Goal: Task Accomplishment & Management: Manage account settings

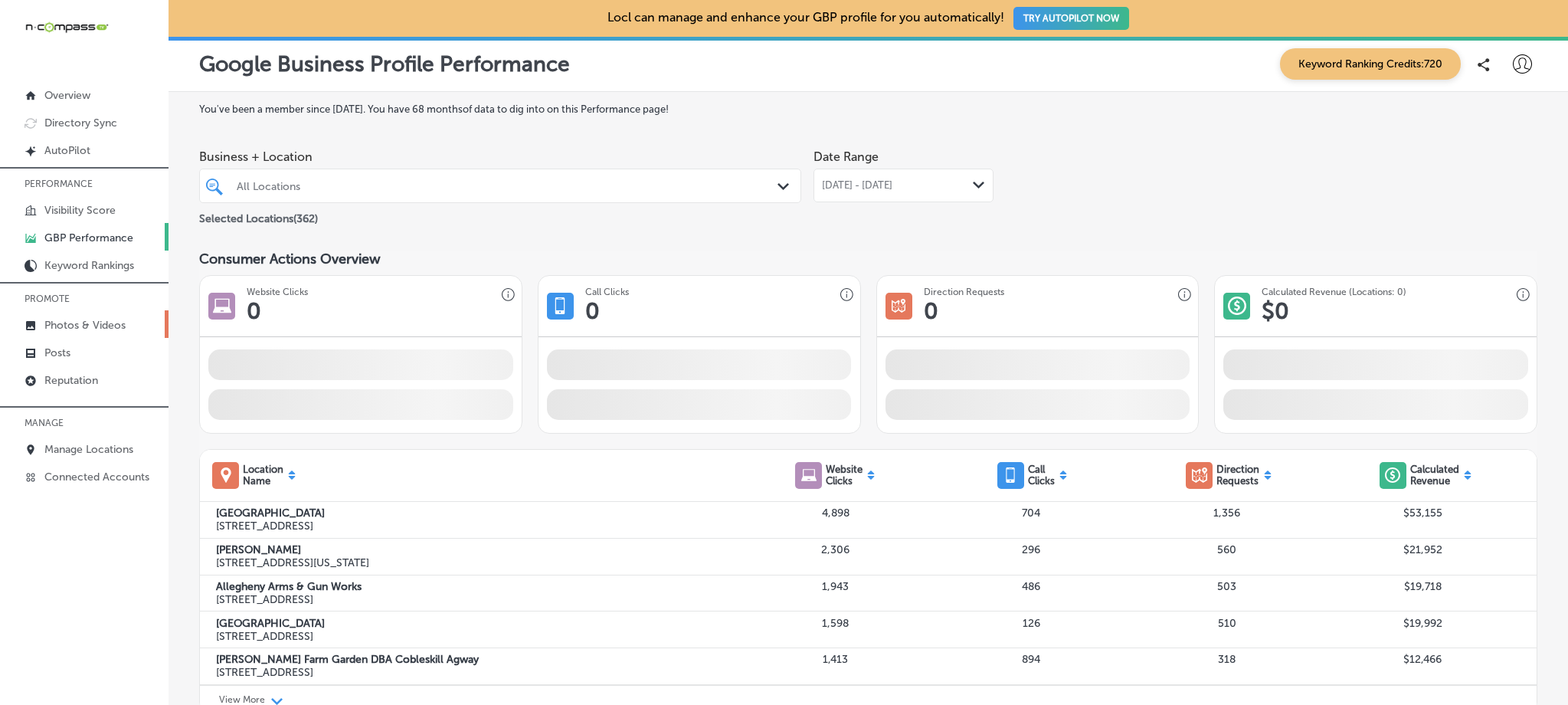
click at [714, 190] on div "All Locations" at bounding box center [508, 186] width 542 height 13
click at [72, 324] on p "Photos & Videos" at bounding box center [84, 326] width 81 height 13
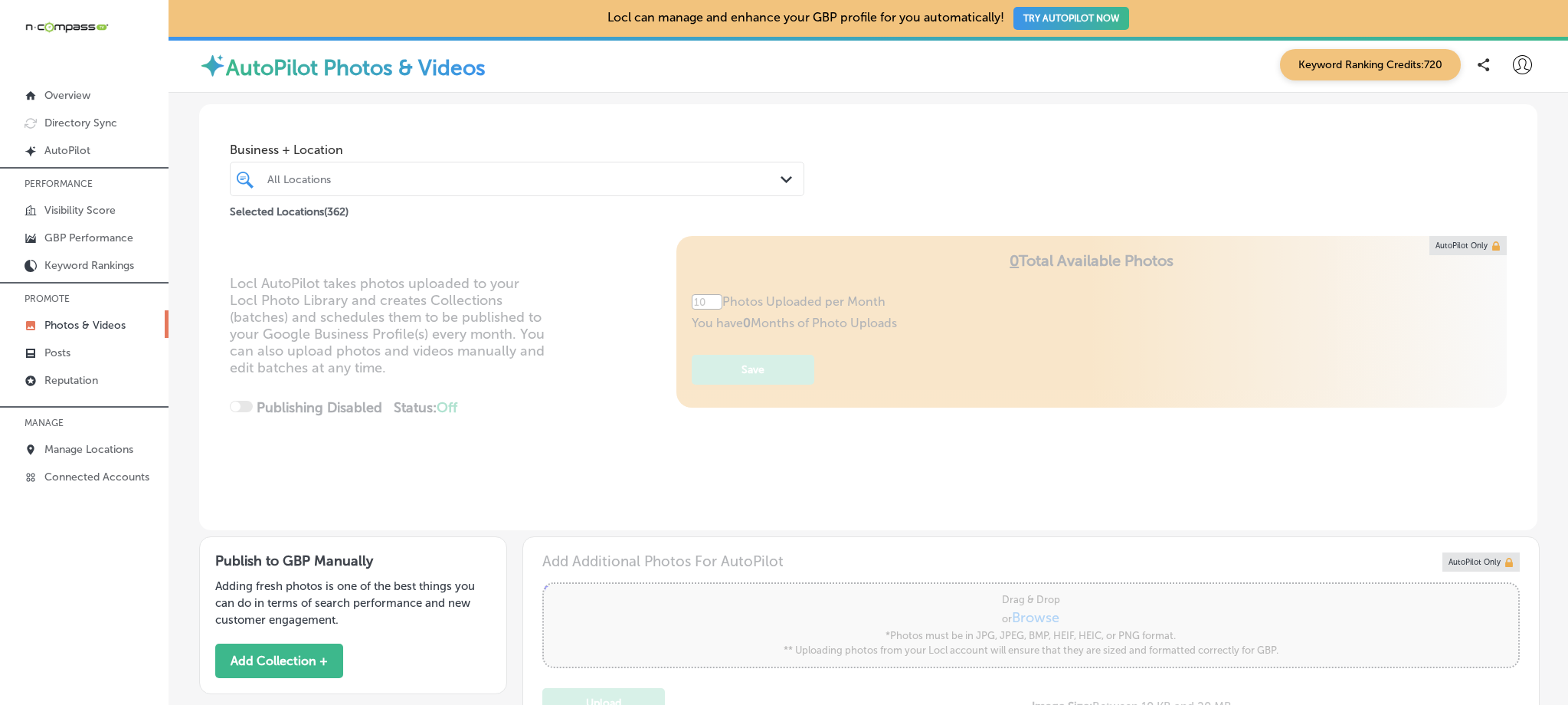
type input "5"
click at [547, 179] on div "All Locations" at bounding box center [524, 179] width 514 height 13
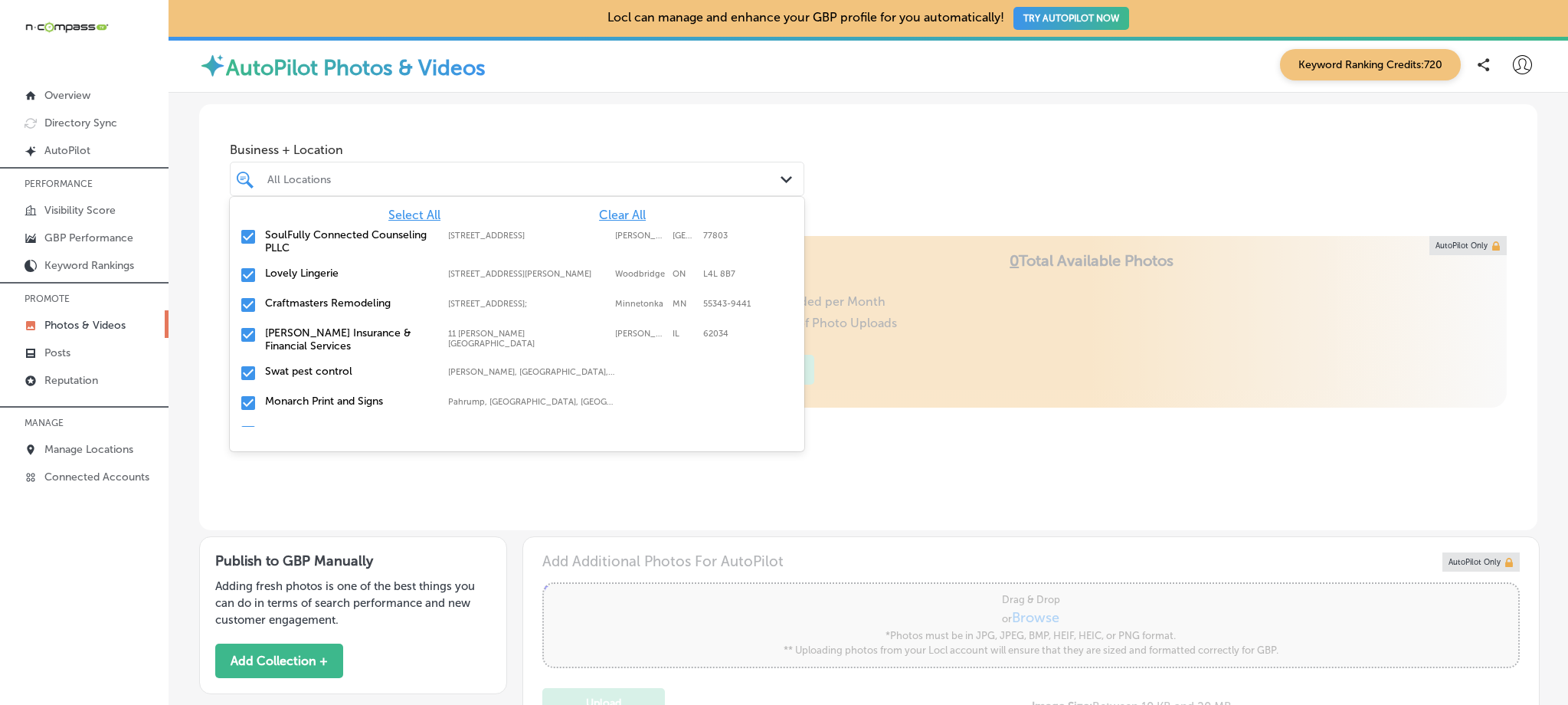
click at [614, 216] on span "Clear All" at bounding box center [622, 215] width 47 height 14
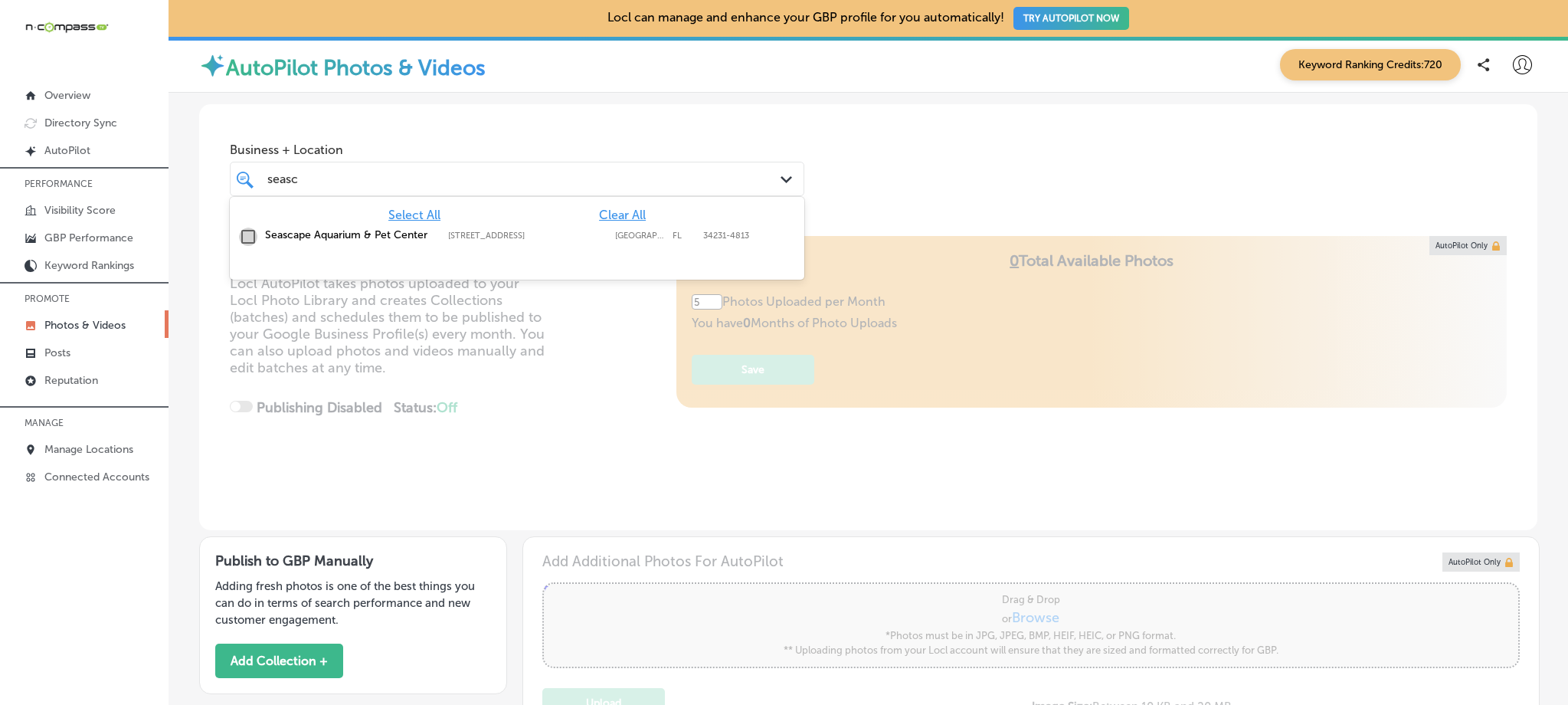
click at [243, 233] on input "checkbox" at bounding box center [248, 237] width 18 height 18
type input "seasc"
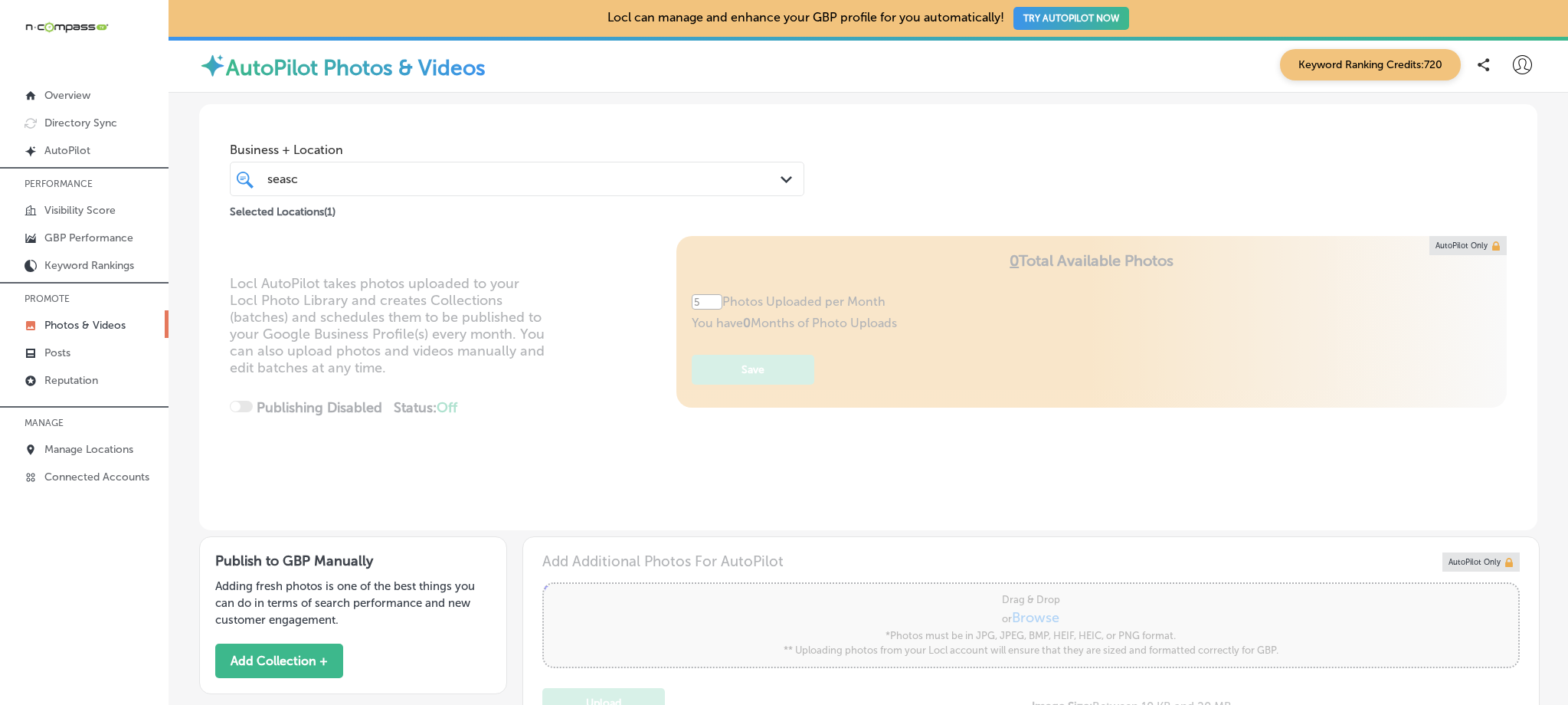
click at [939, 168] on div "Business + Location seasc seasc Path Created with Sketch. Selected Locations ( …" at bounding box center [868, 163] width 1338 height 117
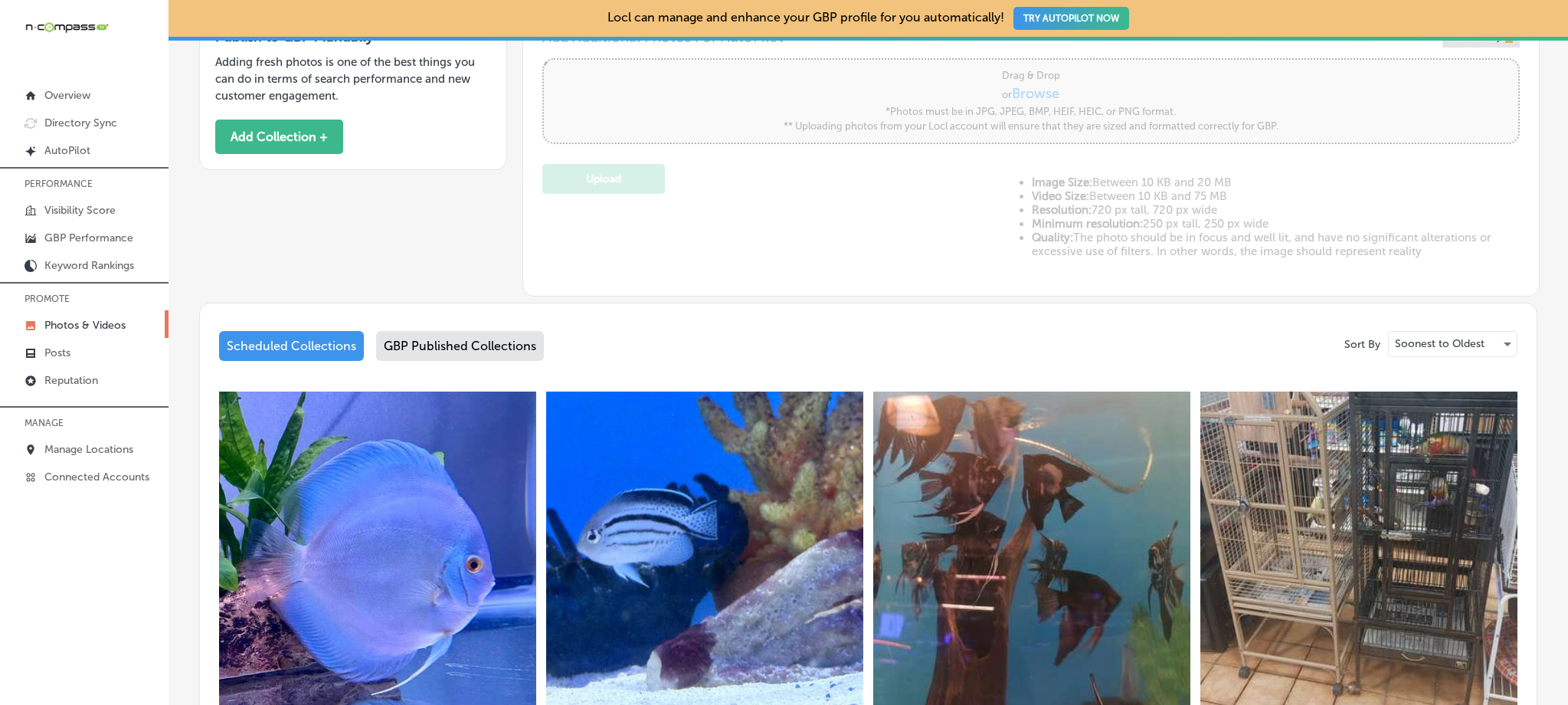
click at [507, 347] on div "GBP Published Collections" at bounding box center [460, 346] width 168 height 30
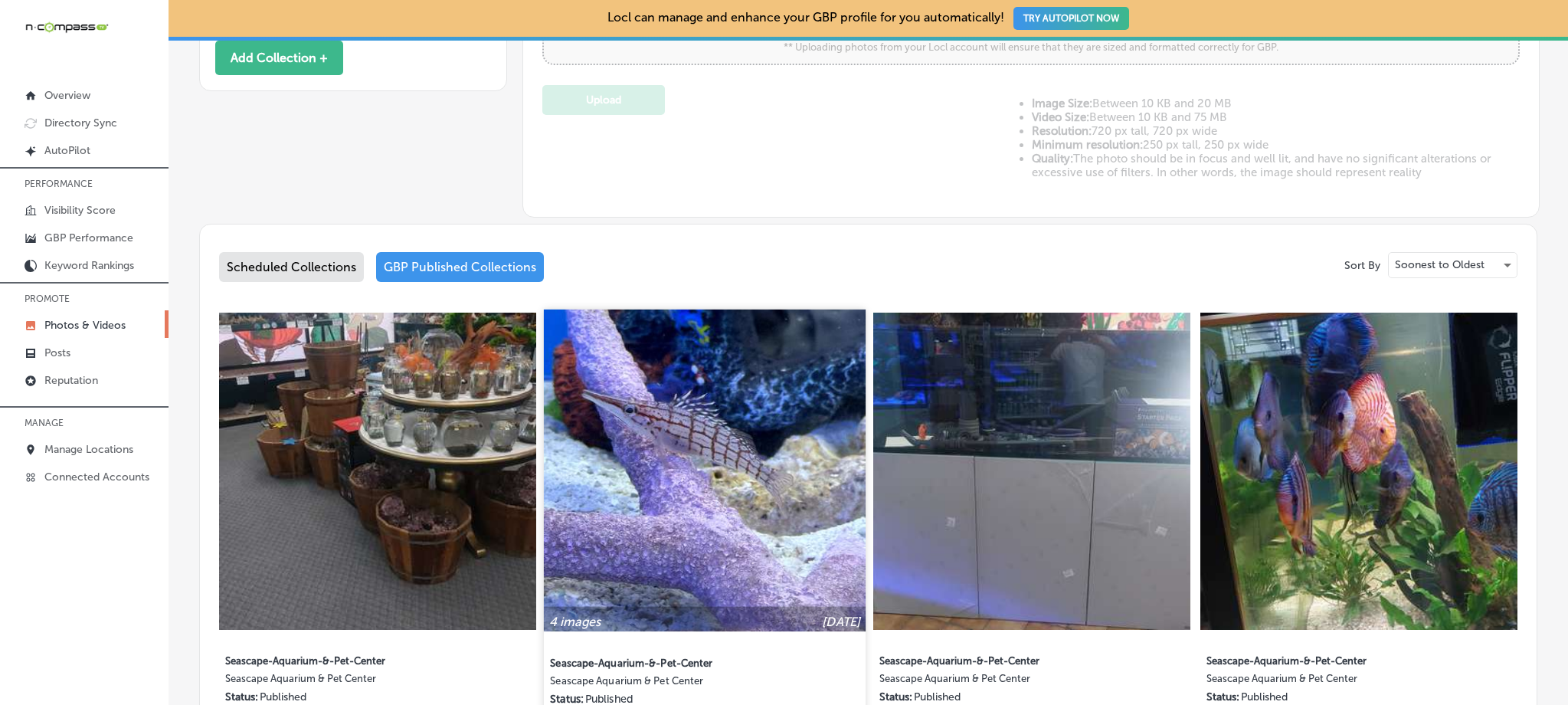
scroll to position [729, 0]
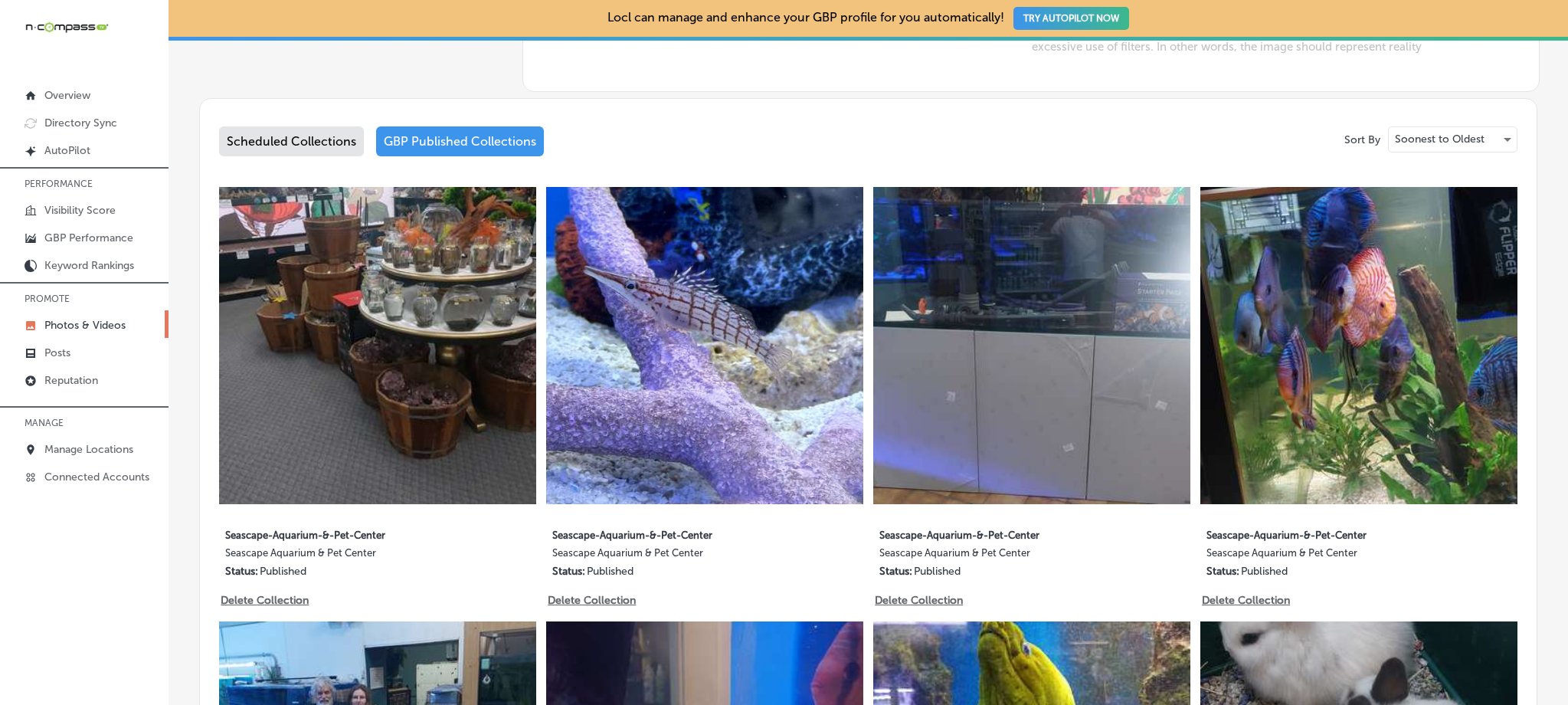
click at [248, 135] on div "Scheduled Collections" at bounding box center [291, 141] width 145 height 30
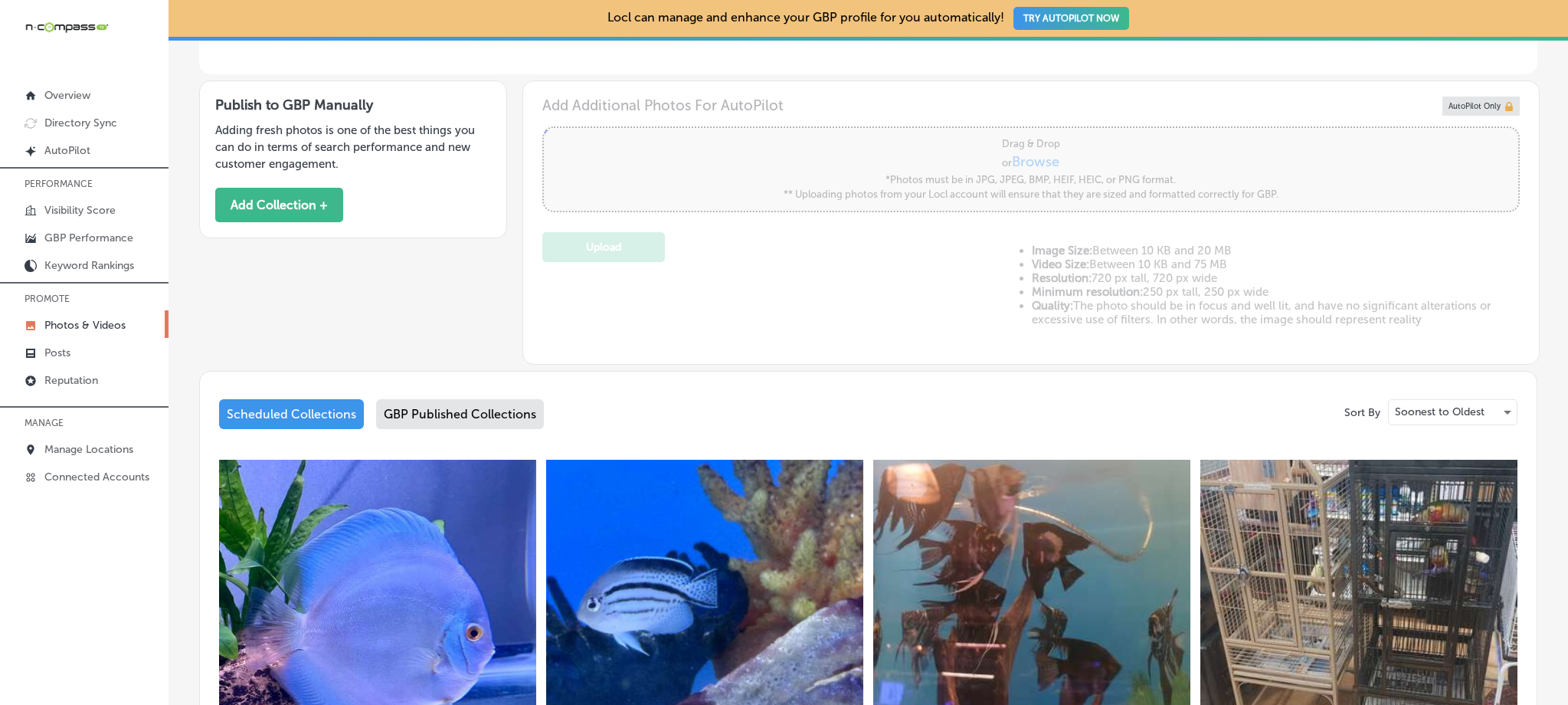
click at [417, 417] on div "GBP Published Collections" at bounding box center [460, 414] width 168 height 30
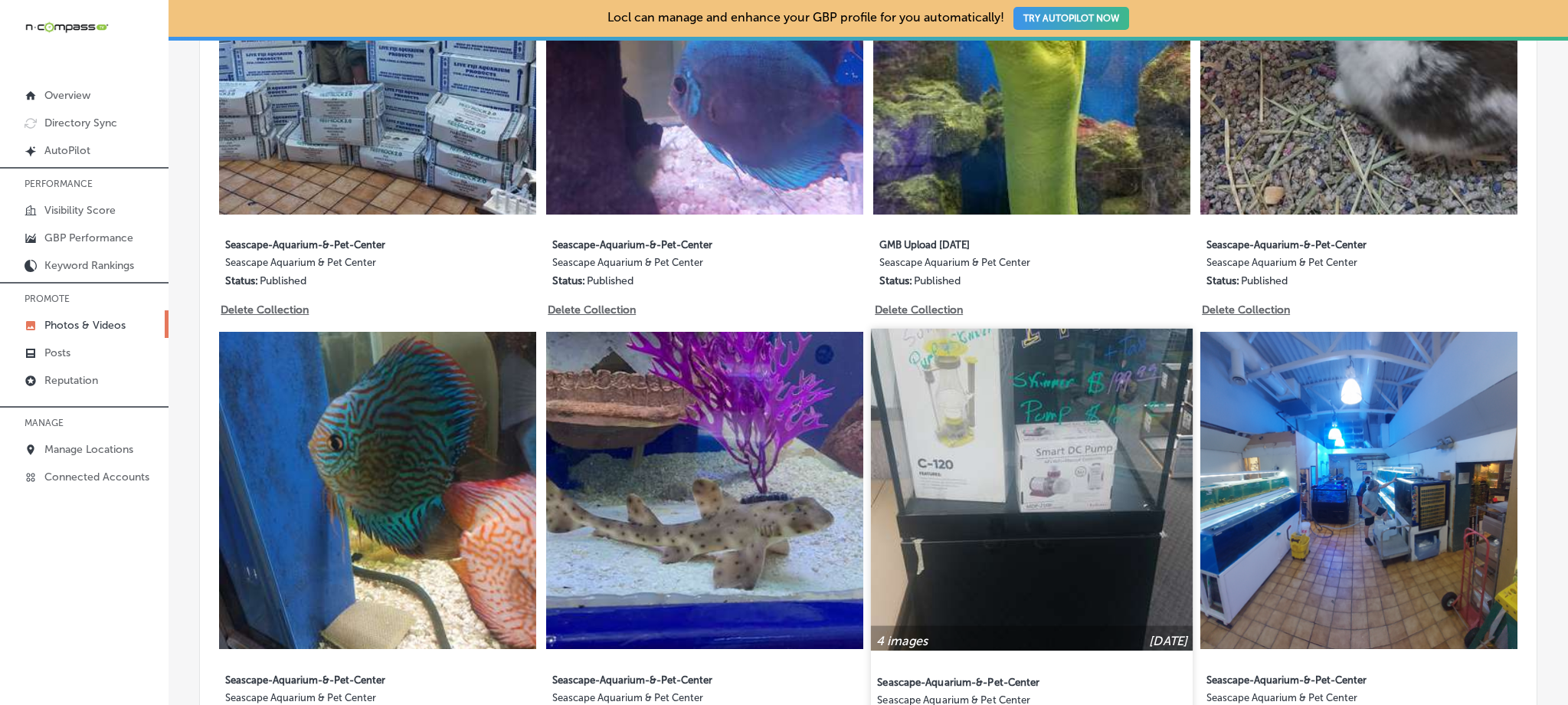
scroll to position [1647, 0]
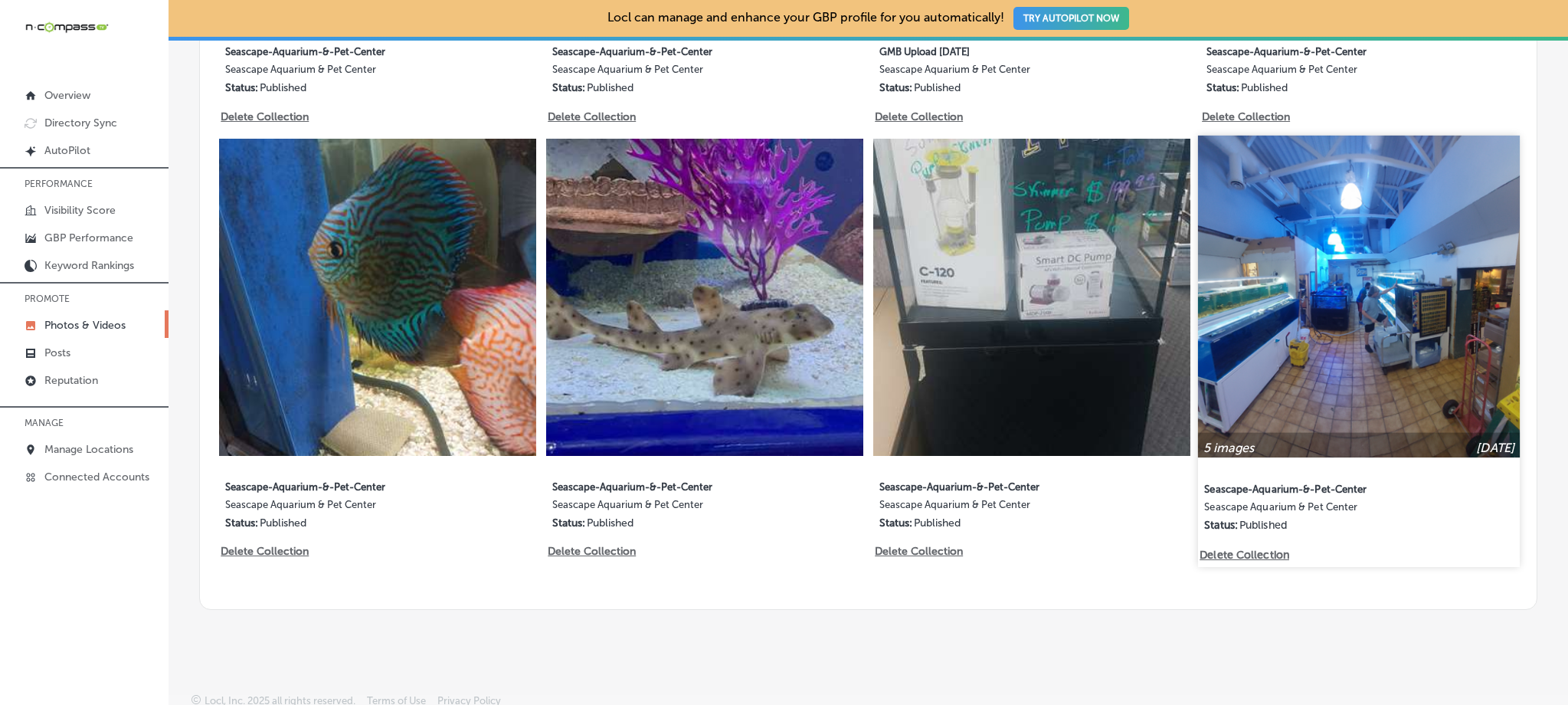
click at [1380, 339] on img at bounding box center [1359, 297] width 322 height 322
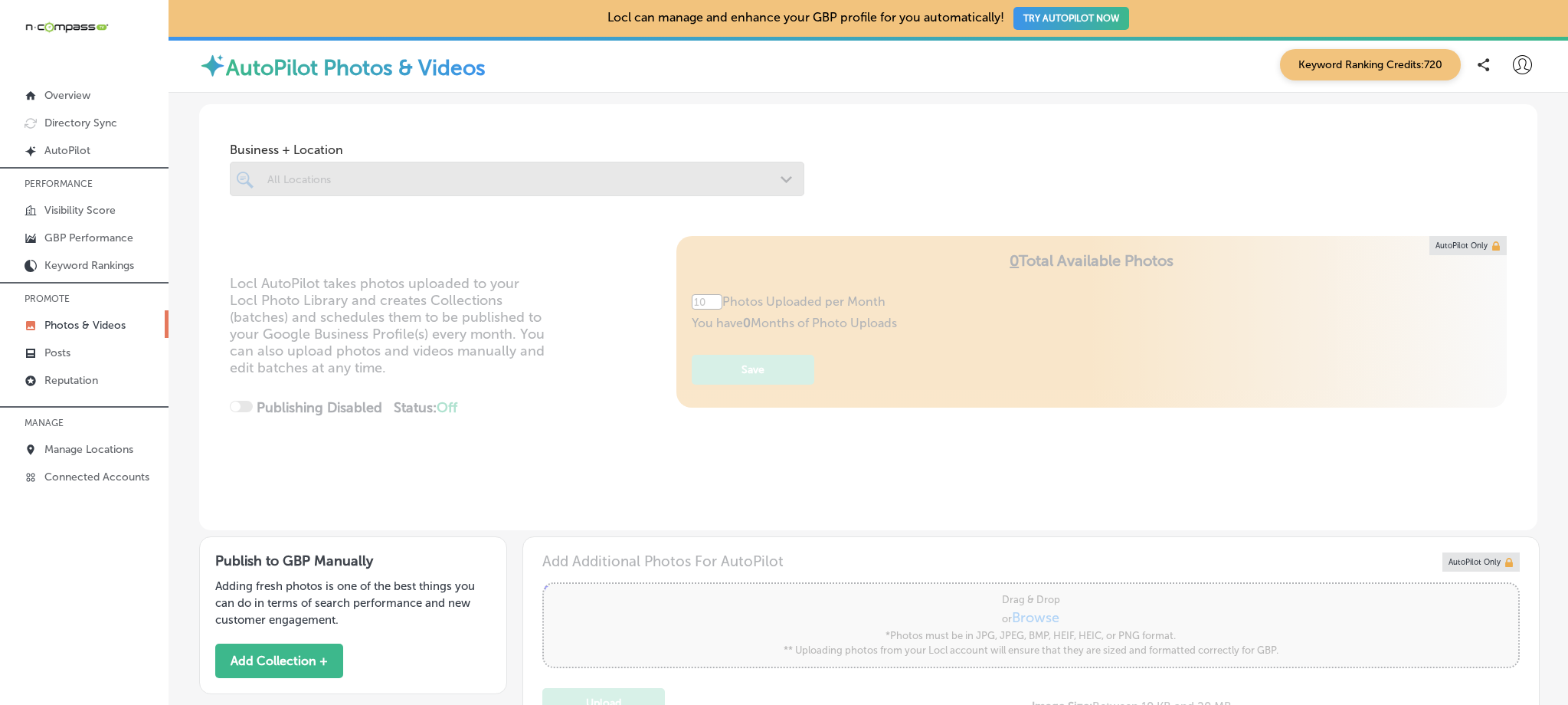
type input "5"
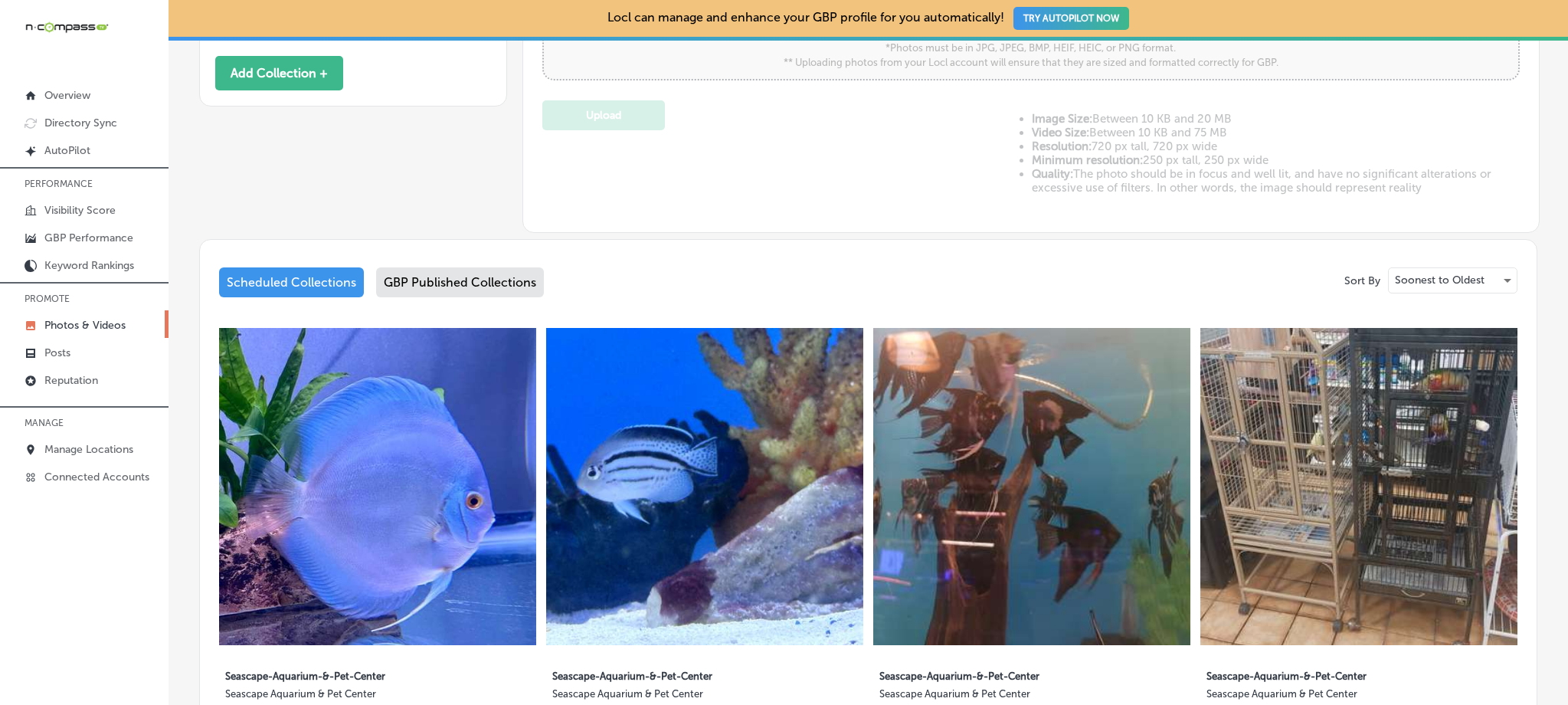
click at [510, 274] on div "GBP Published Collections" at bounding box center [460, 282] width 168 height 30
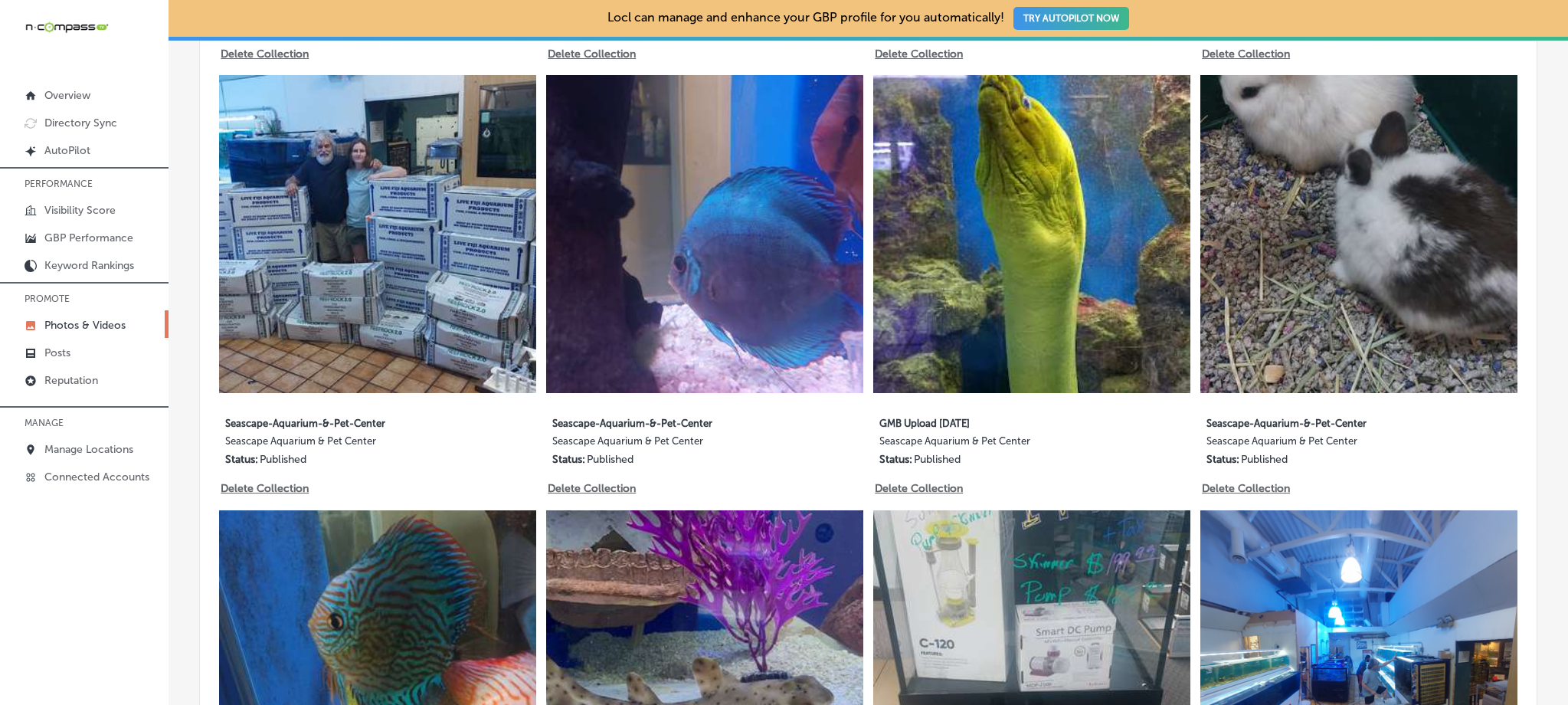
scroll to position [1647, 0]
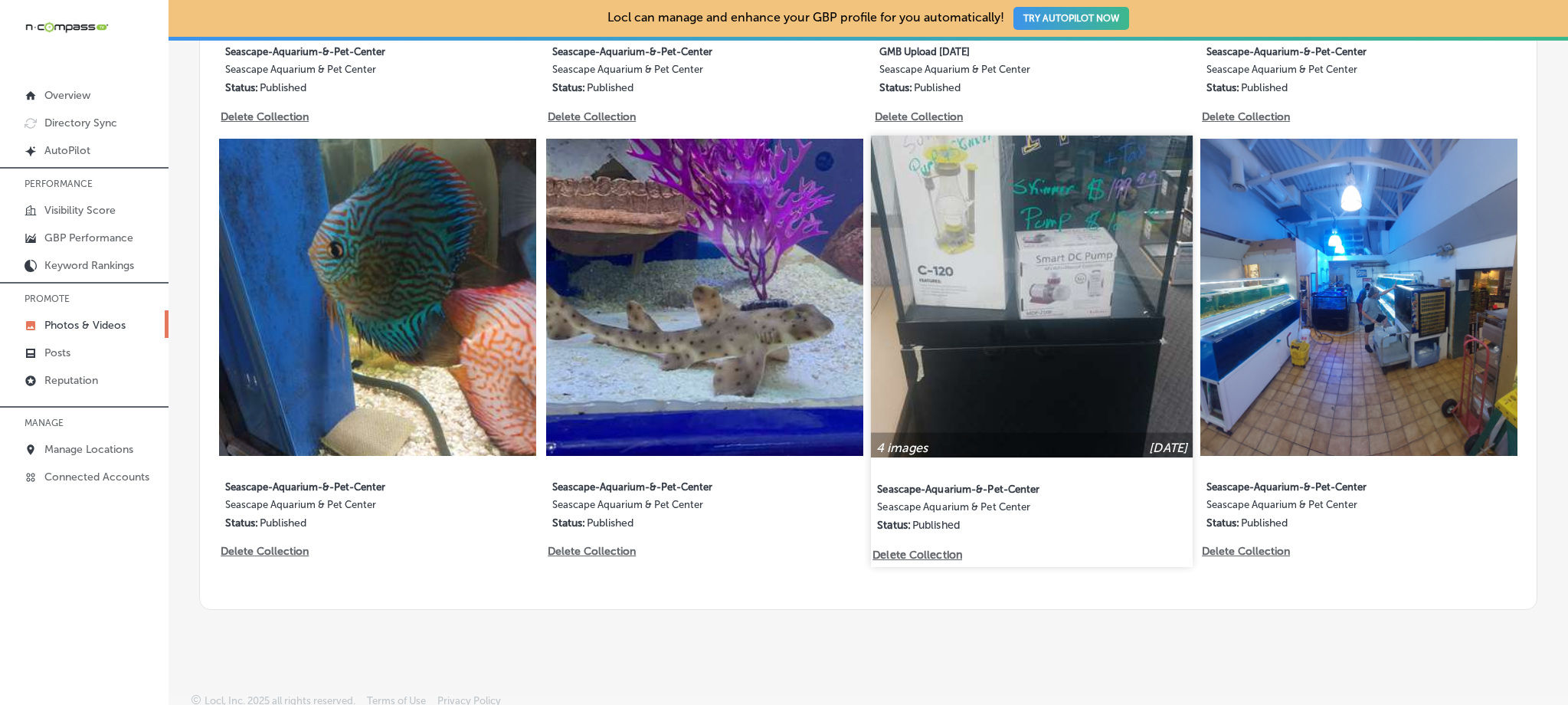
click at [1035, 347] on img at bounding box center [1032, 297] width 322 height 322
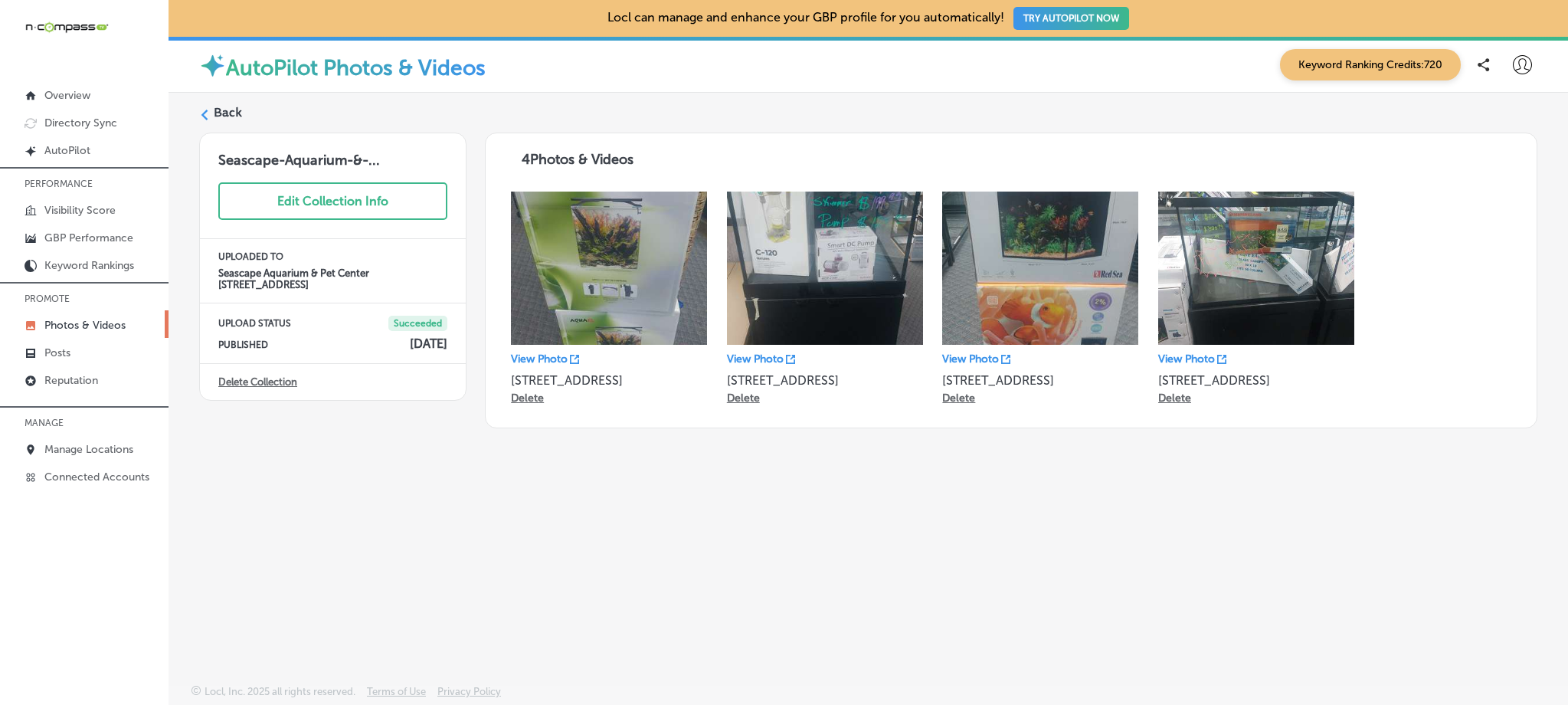
click at [214, 109] on label "Back" at bounding box center [228, 113] width 29 height 17
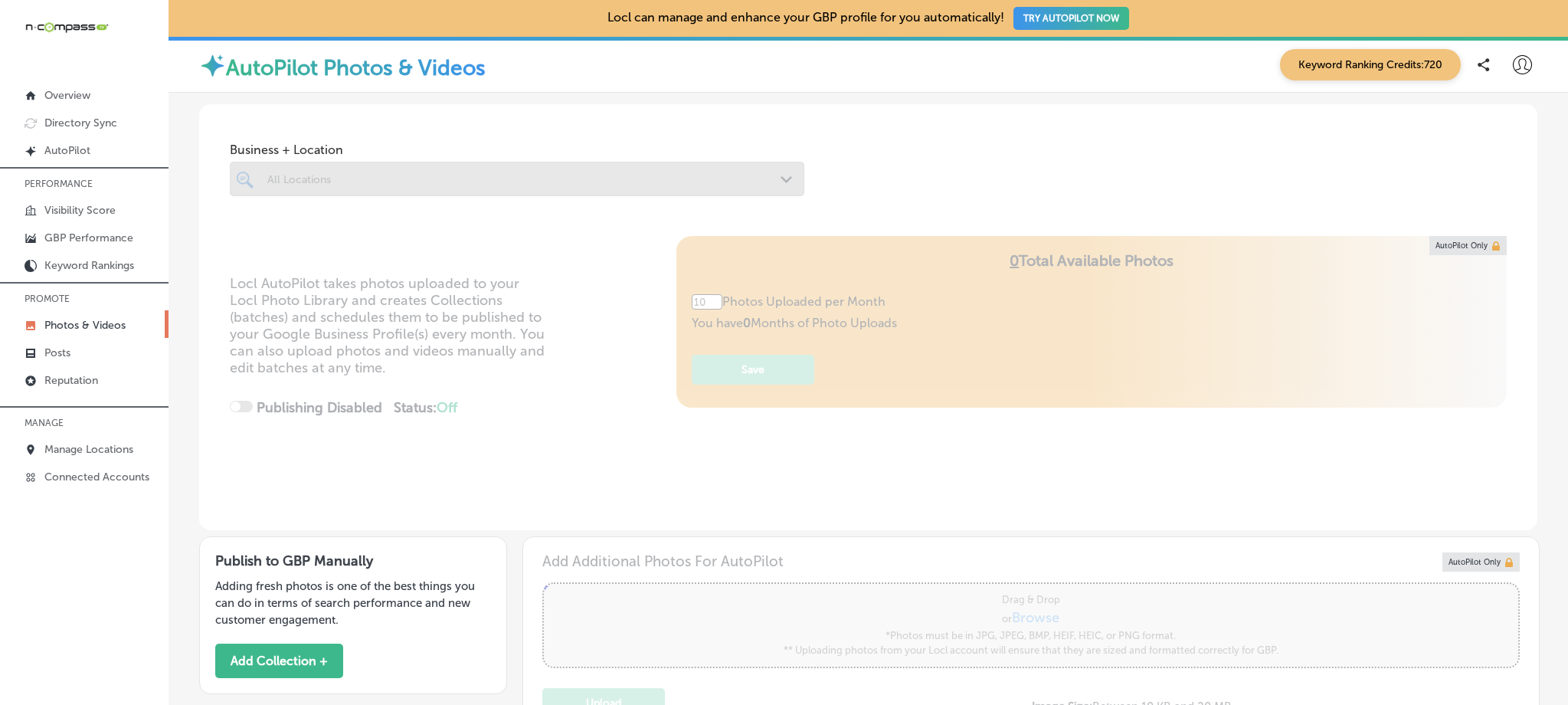
type input "5"
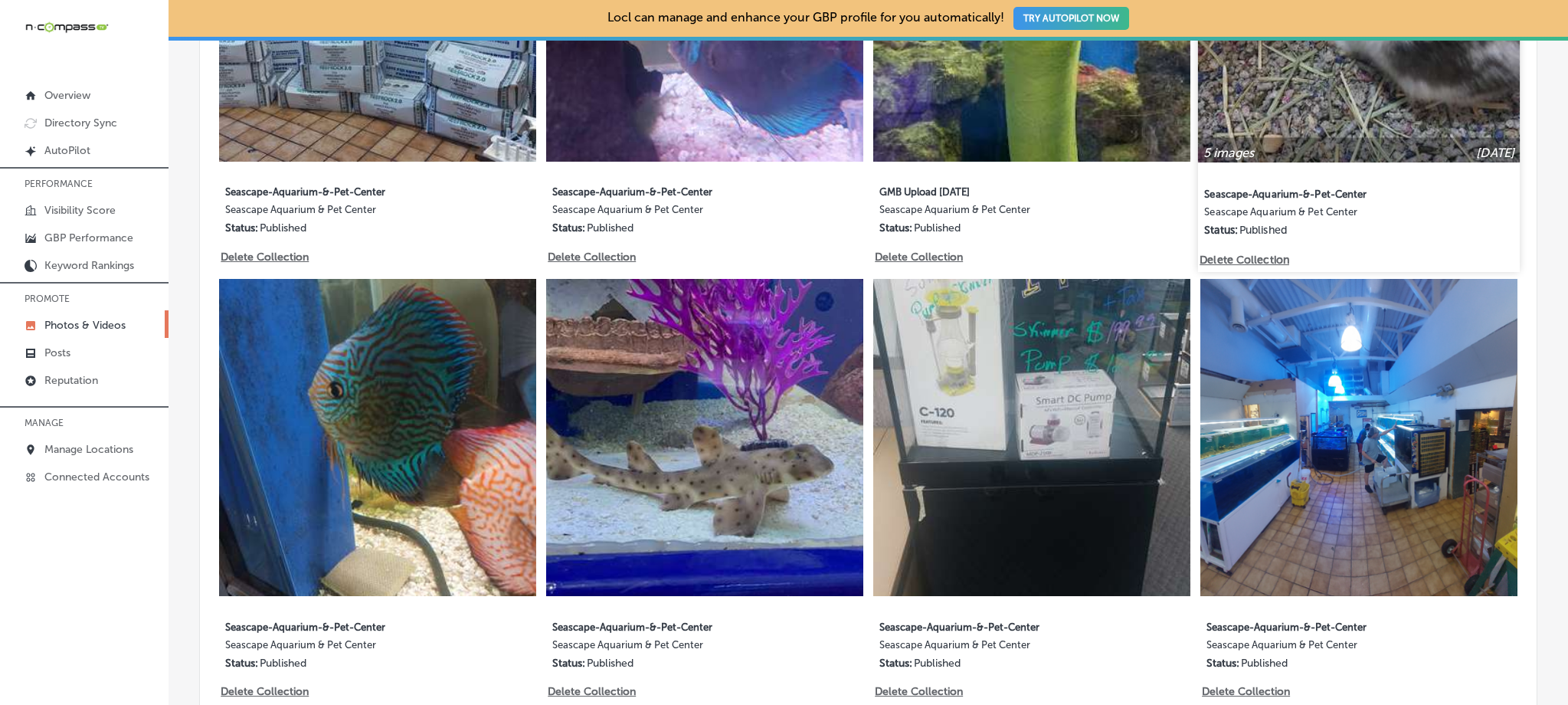
scroll to position [1275, 0]
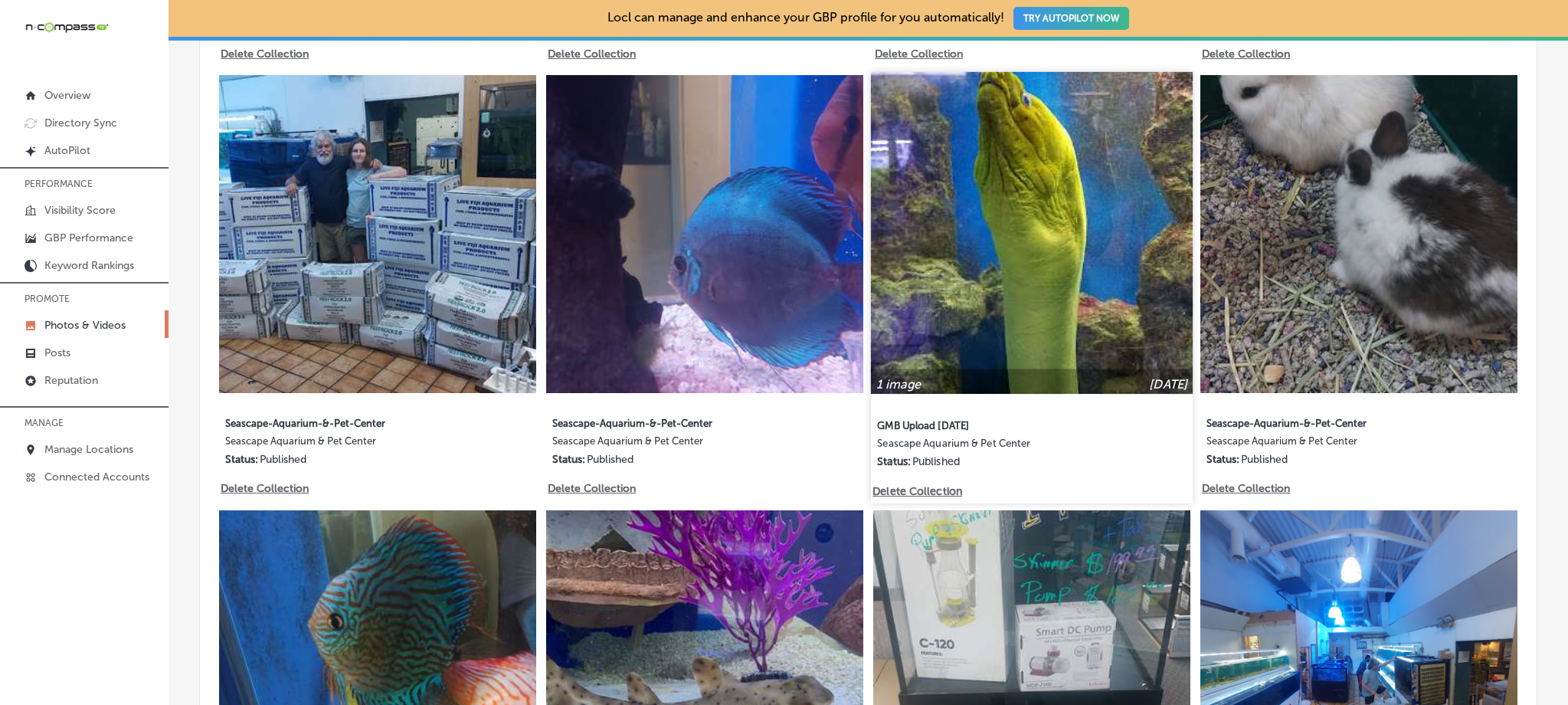
click at [1036, 254] on img at bounding box center [1032, 233] width 322 height 322
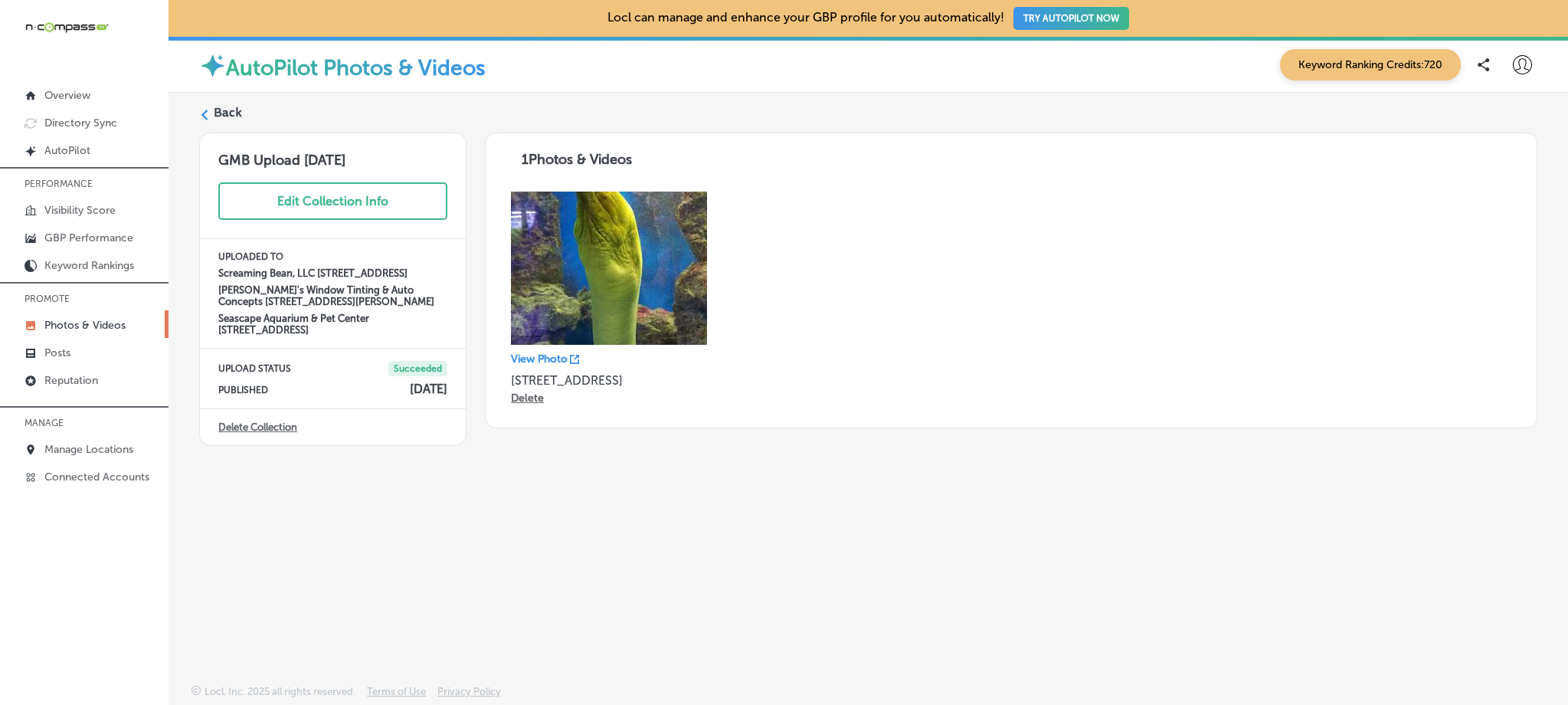
click at [235, 108] on label "Back" at bounding box center [228, 113] width 29 height 17
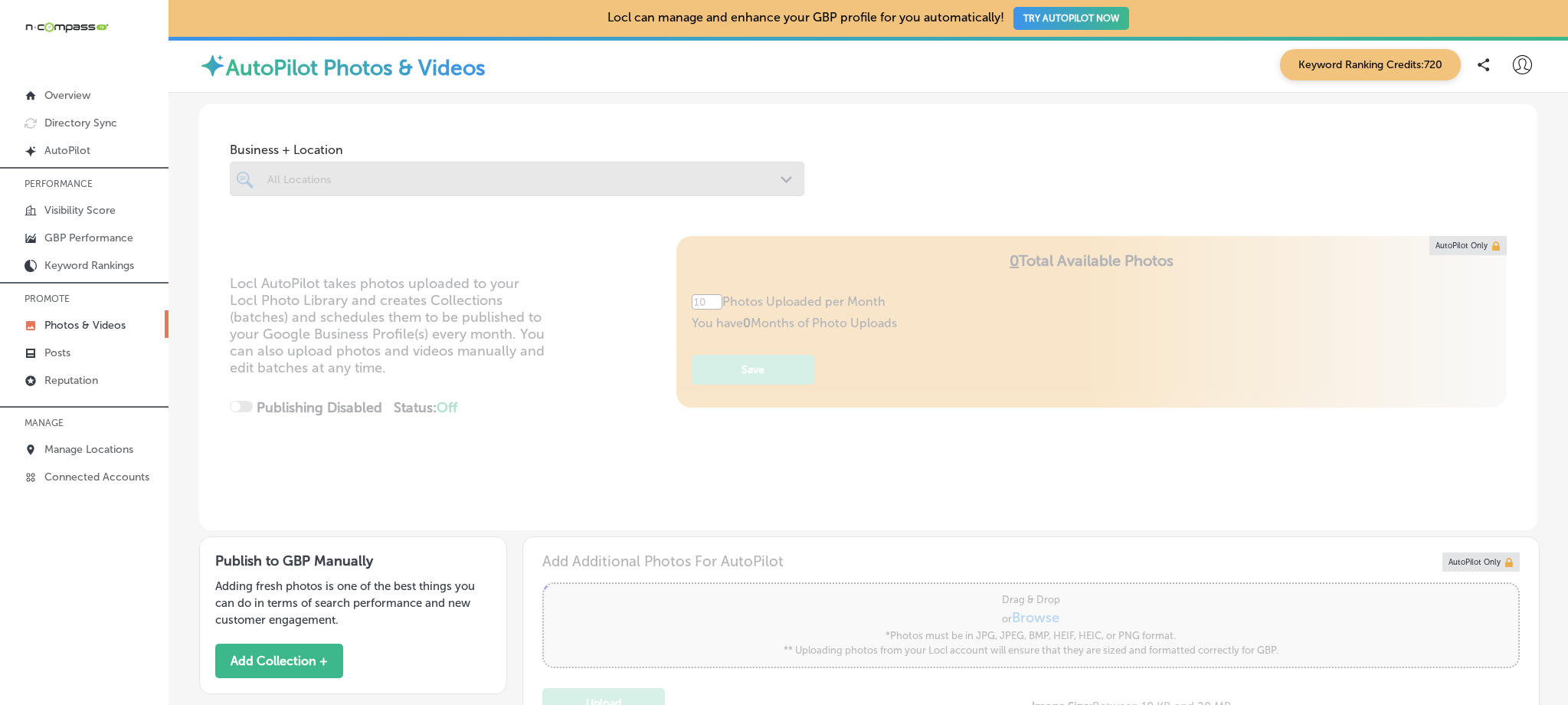
type input "5"
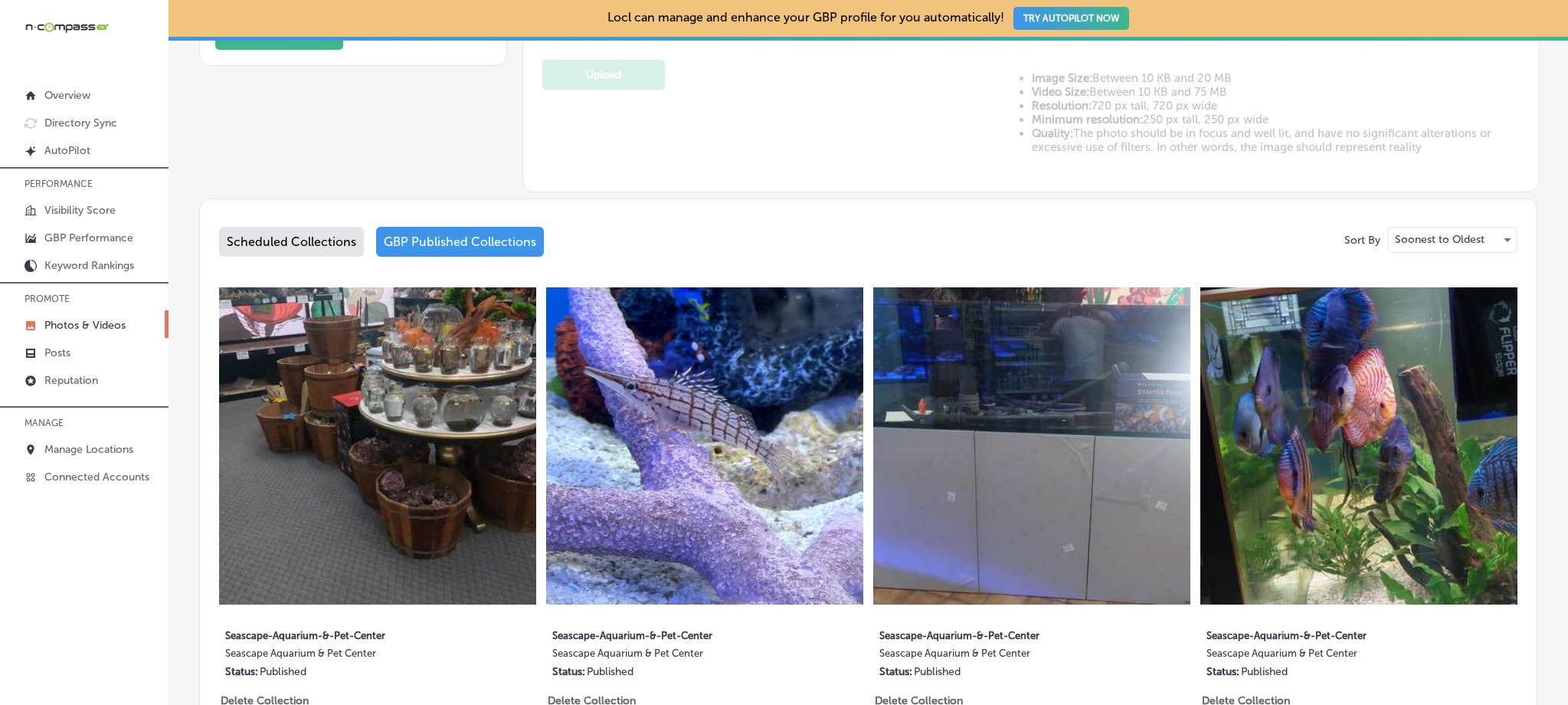
scroll to position [631, 0]
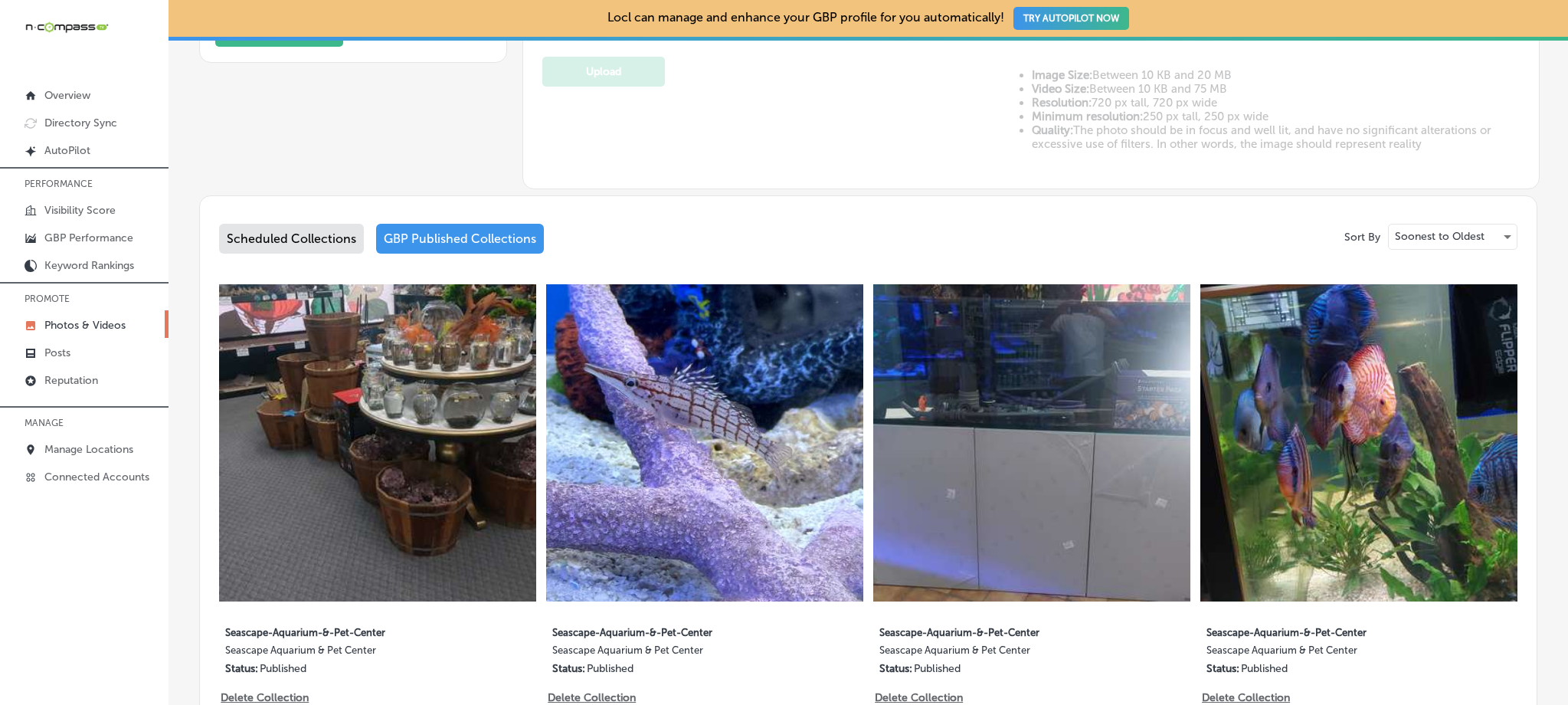
click at [302, 235] on div "Scheduled Collections" at bounding box center [291, 239] width 145 height 30
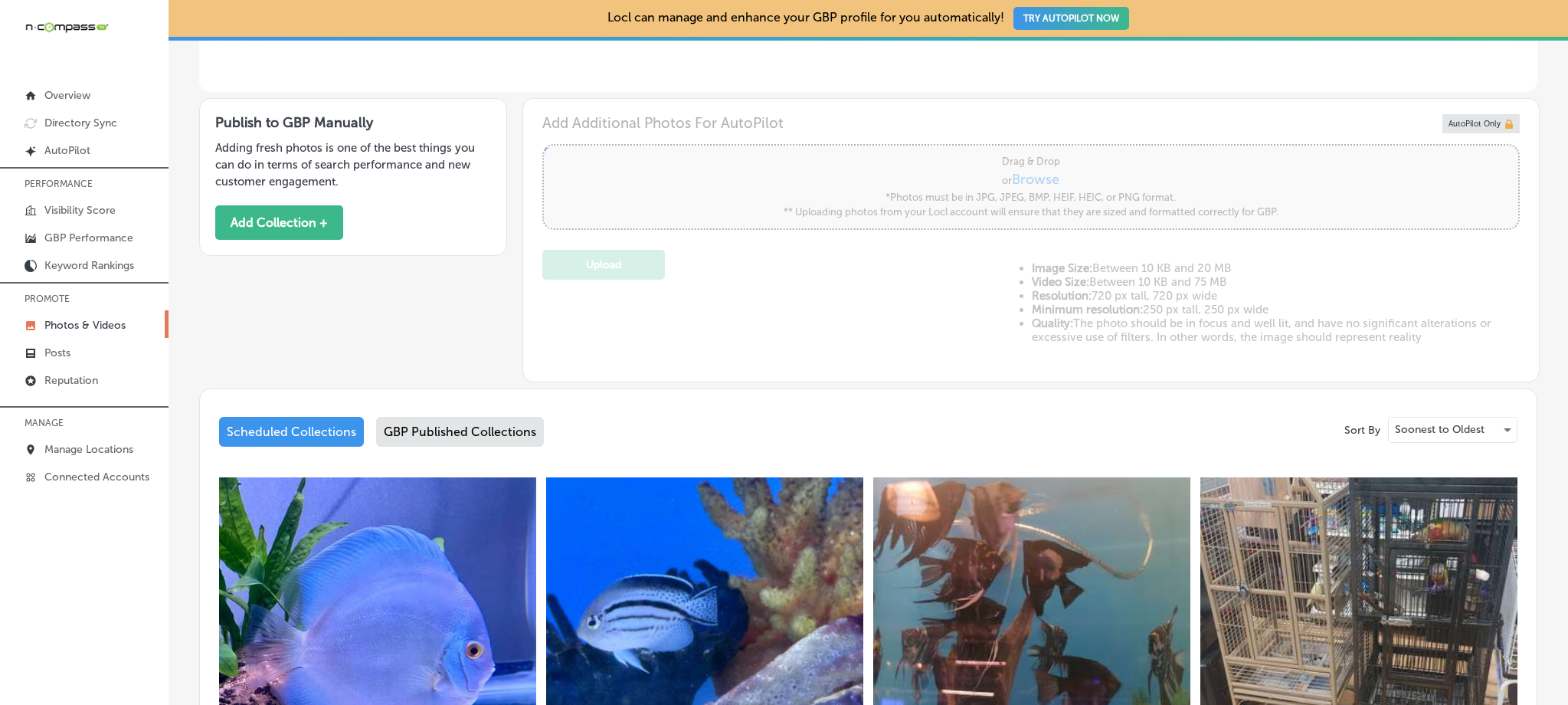
scroll to position [422, 0]
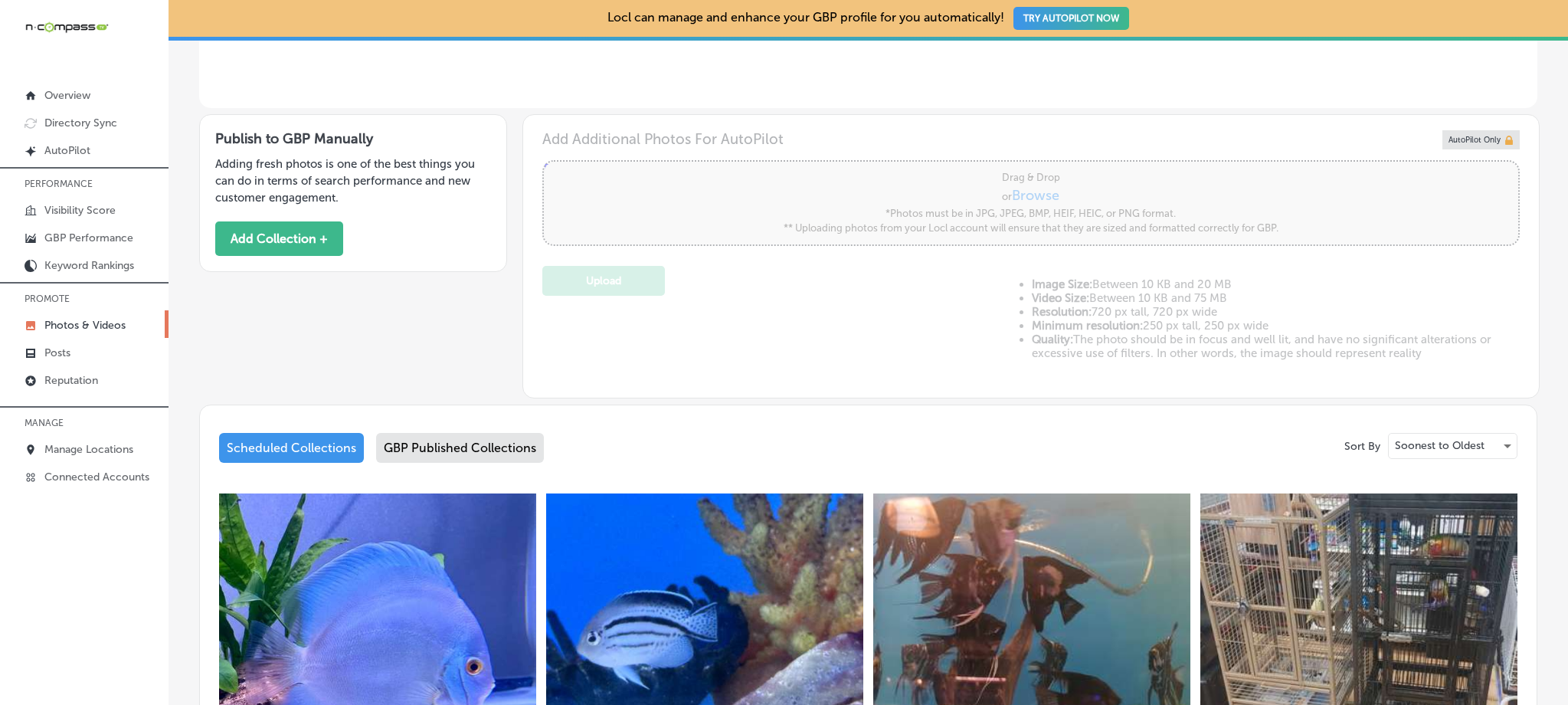
click at [504, 437] on div "GBP Published Collections" at bounding box center [460, 447] width 168 height 30
